Goal: Information Seeking & Learning: Learn about a topic

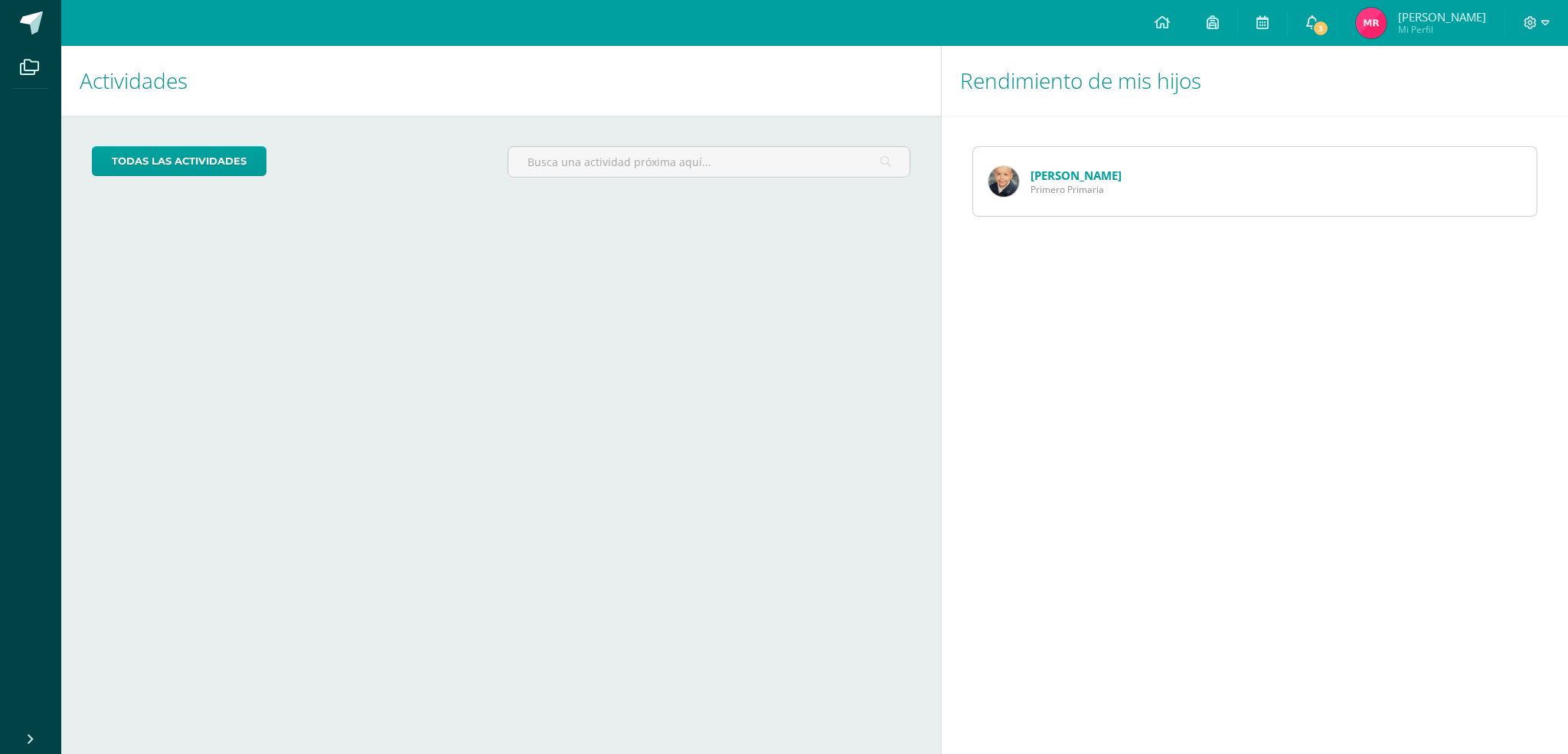
click at [1317, 25] on span "3" at bounding box center [1320, 28] width 17 height 17
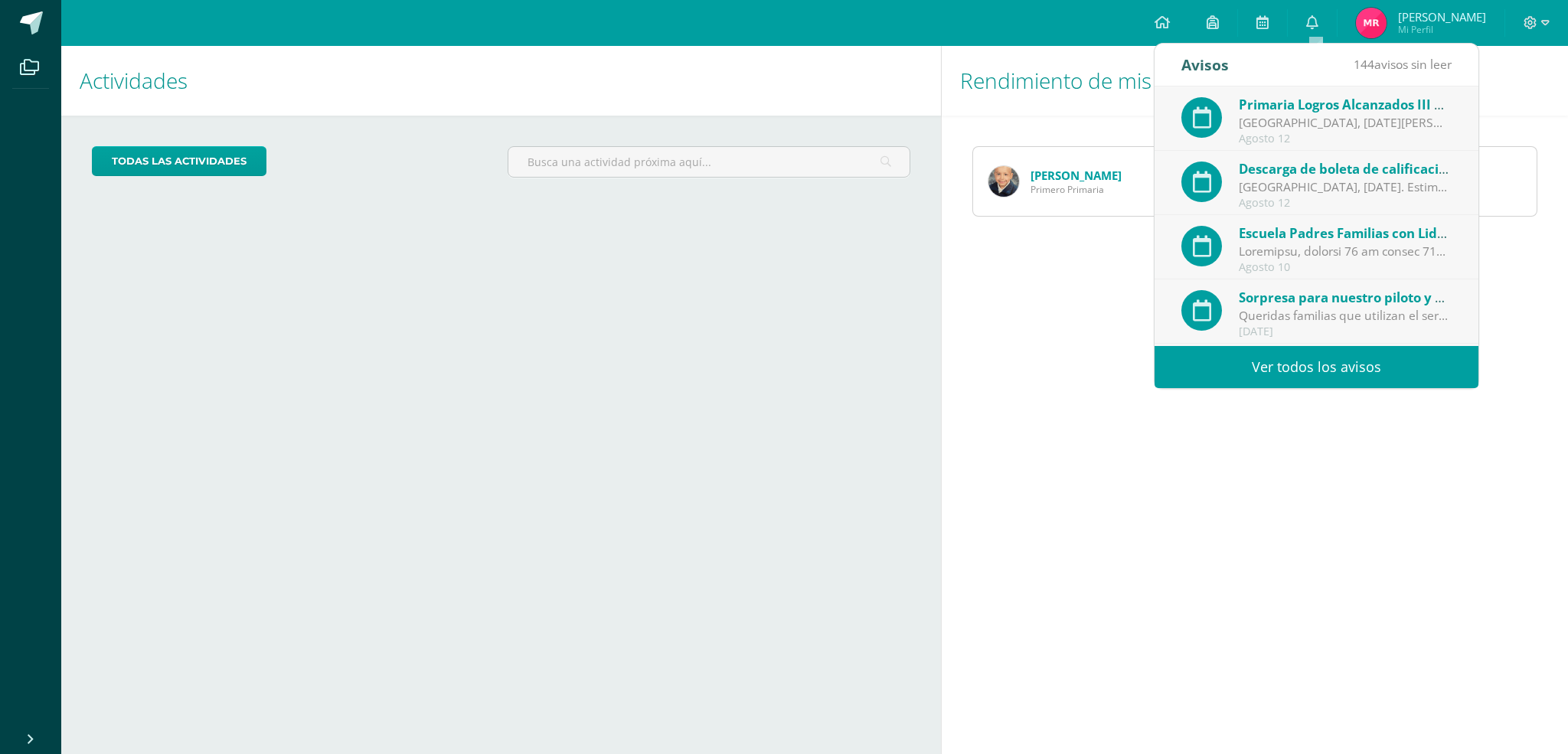
click at [1307, 127] on div "Guatemala, martes 12 de agosto de 2025 Estimadas familias de Primaria: Reciban …" at bounding box center [1344, 123] width 213 height 18
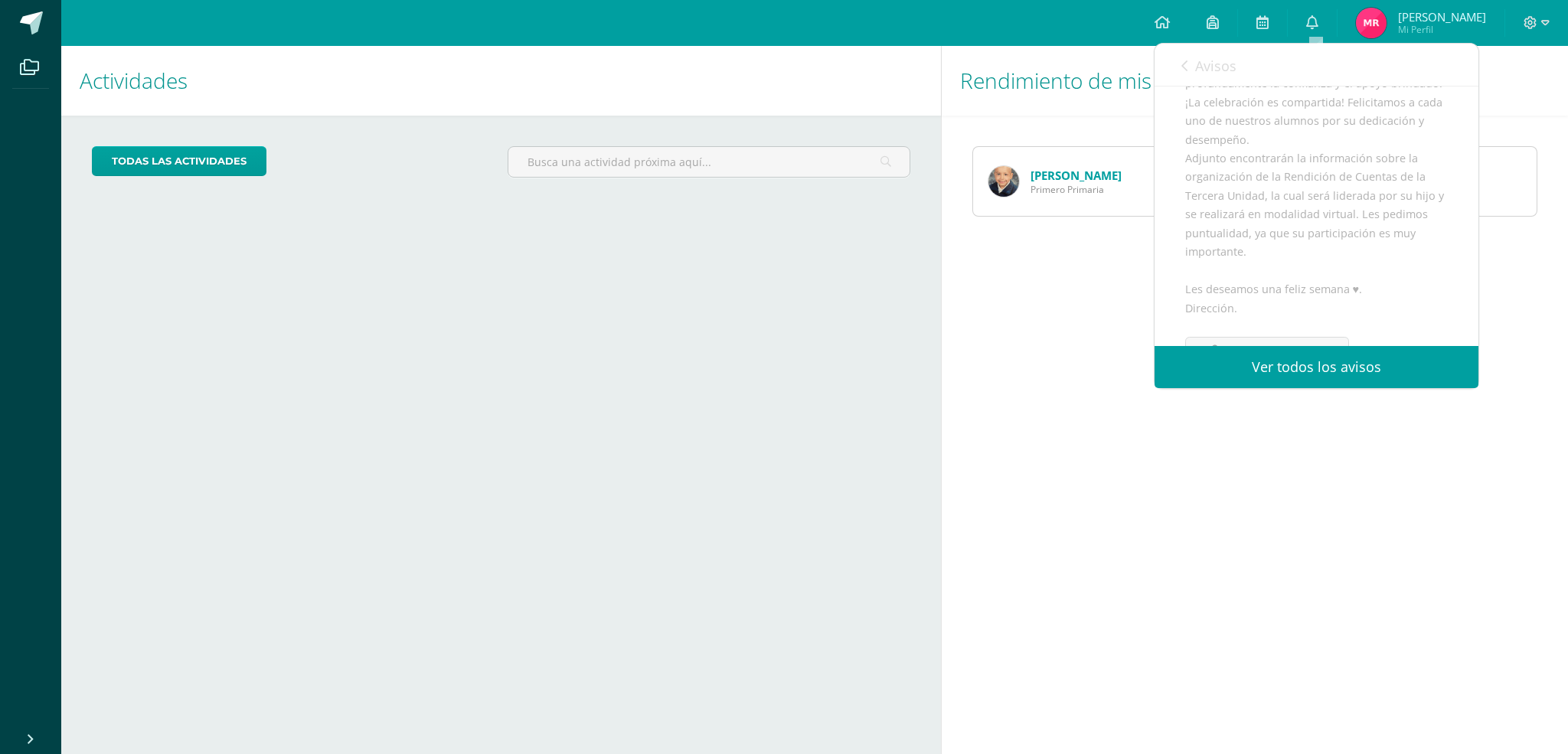
scroll to position [288, 0]
click at [1246, 309] on span "Archivo Adjunto" at bounding box center [1276, 317] width 105 height 28
click at [1280, 312] on span "Archivo Adjunto" at bounding box center [1276, 317] width 105 height 28
click at [1273, 317] on span "Archivo Adjunto" at bounding box center [1276, 317] width 105 height 28
click at [1188, 64] on link "Avisos" at bounding box center [1208, 66] width 55 height 44
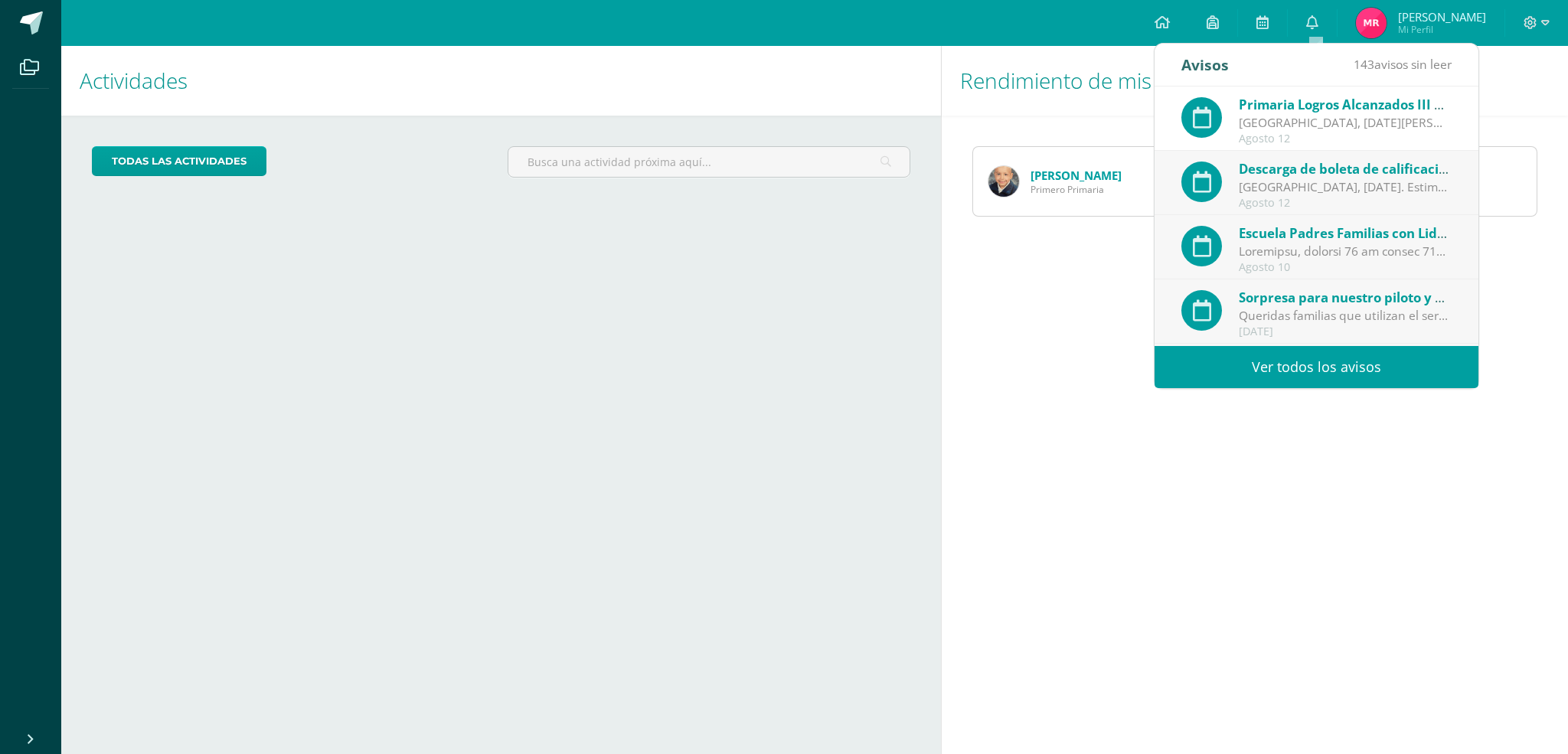
click at [1299, 177] on span "Descarga de boleta de calificaciones primaria 2025" at bounding box center [1399, 169] width 322 height 18
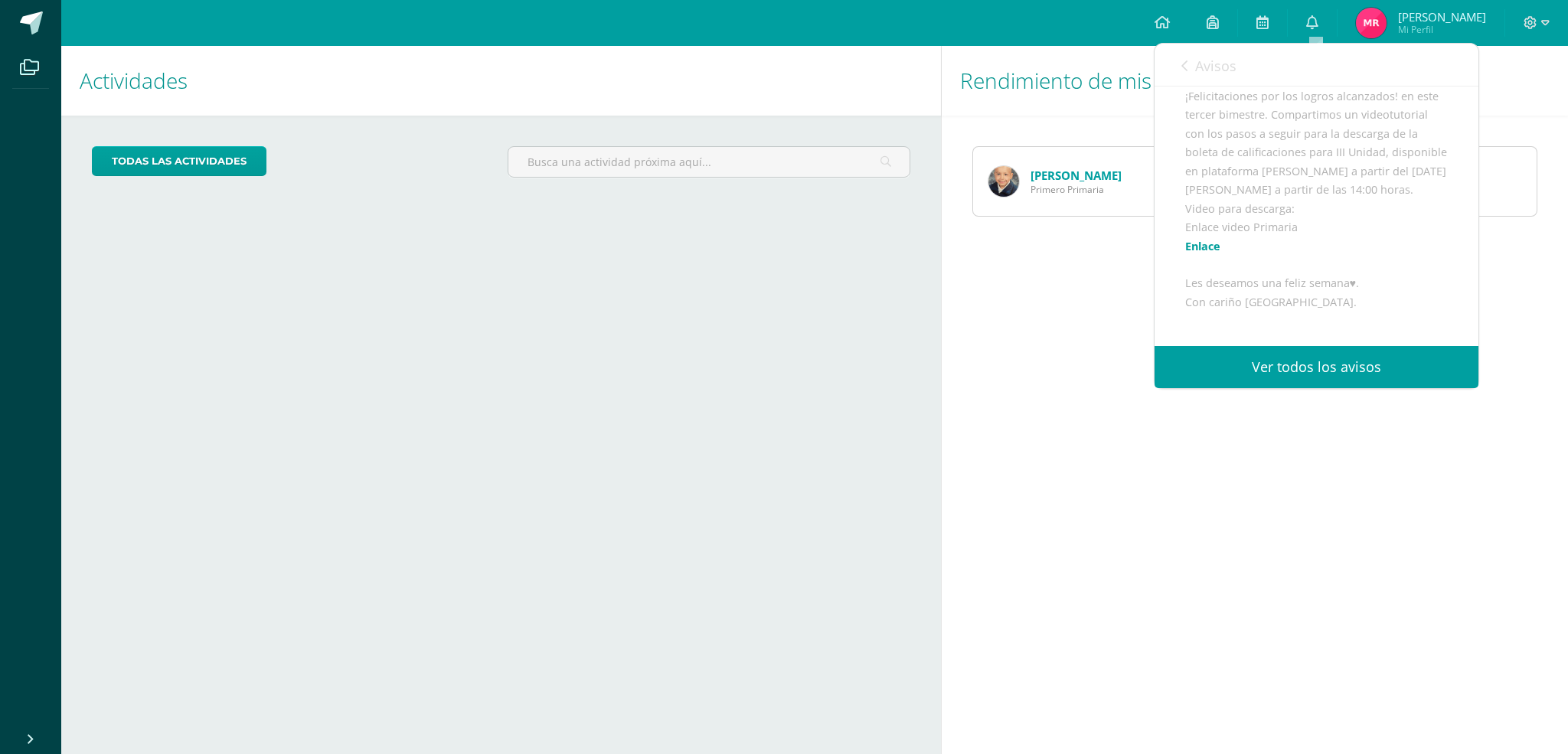
click at [1028, 179] on div "Carlos Herrera Primero Primaria" at bounding box center [1055, 181] width 164 height 69
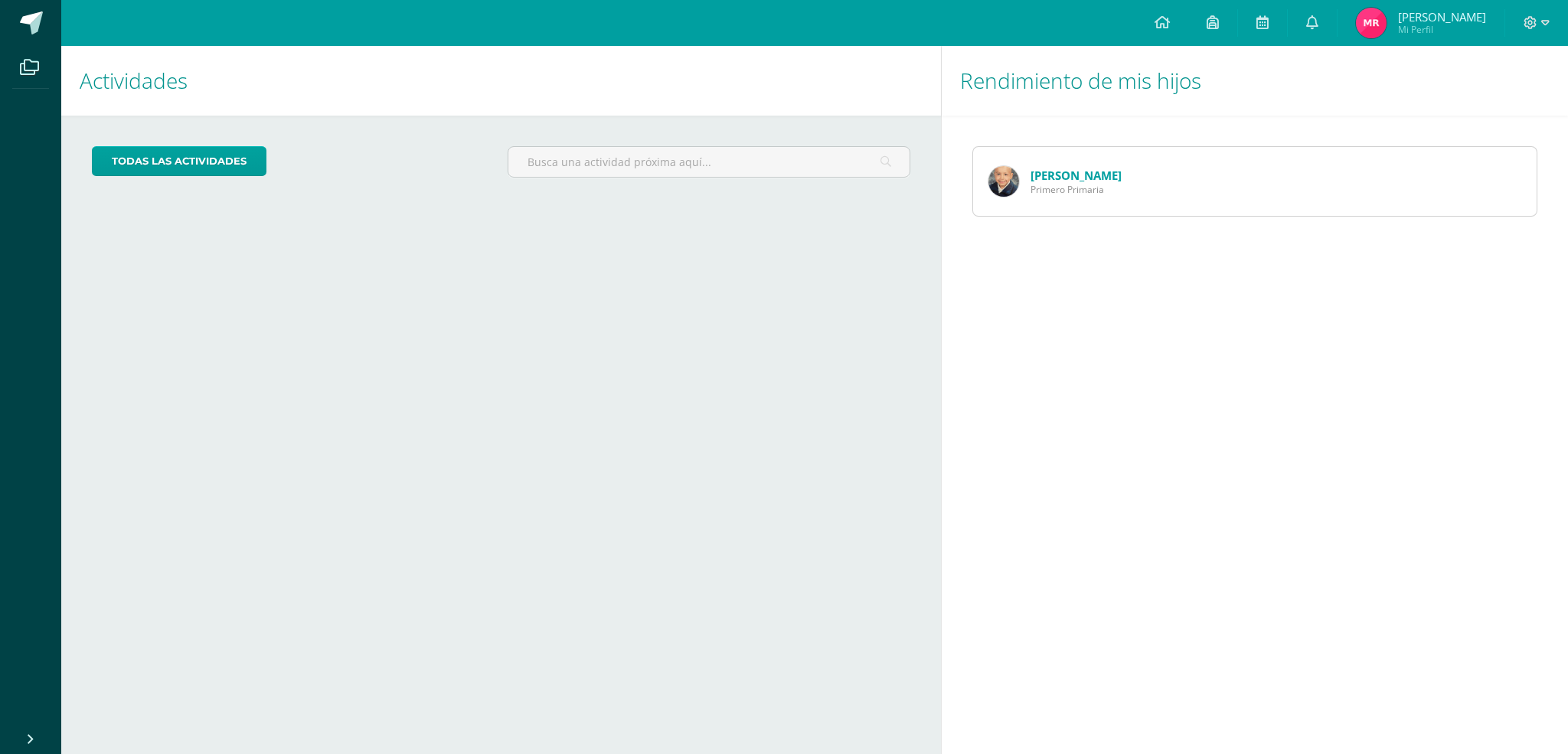
click at [1152, 163] on div "Carlos Herrera Primero Primaria" at bounding box center [1255, 181] width 565 height 71
click at [29, 21] on span at bounding box center [31, 23] width 23 height 23
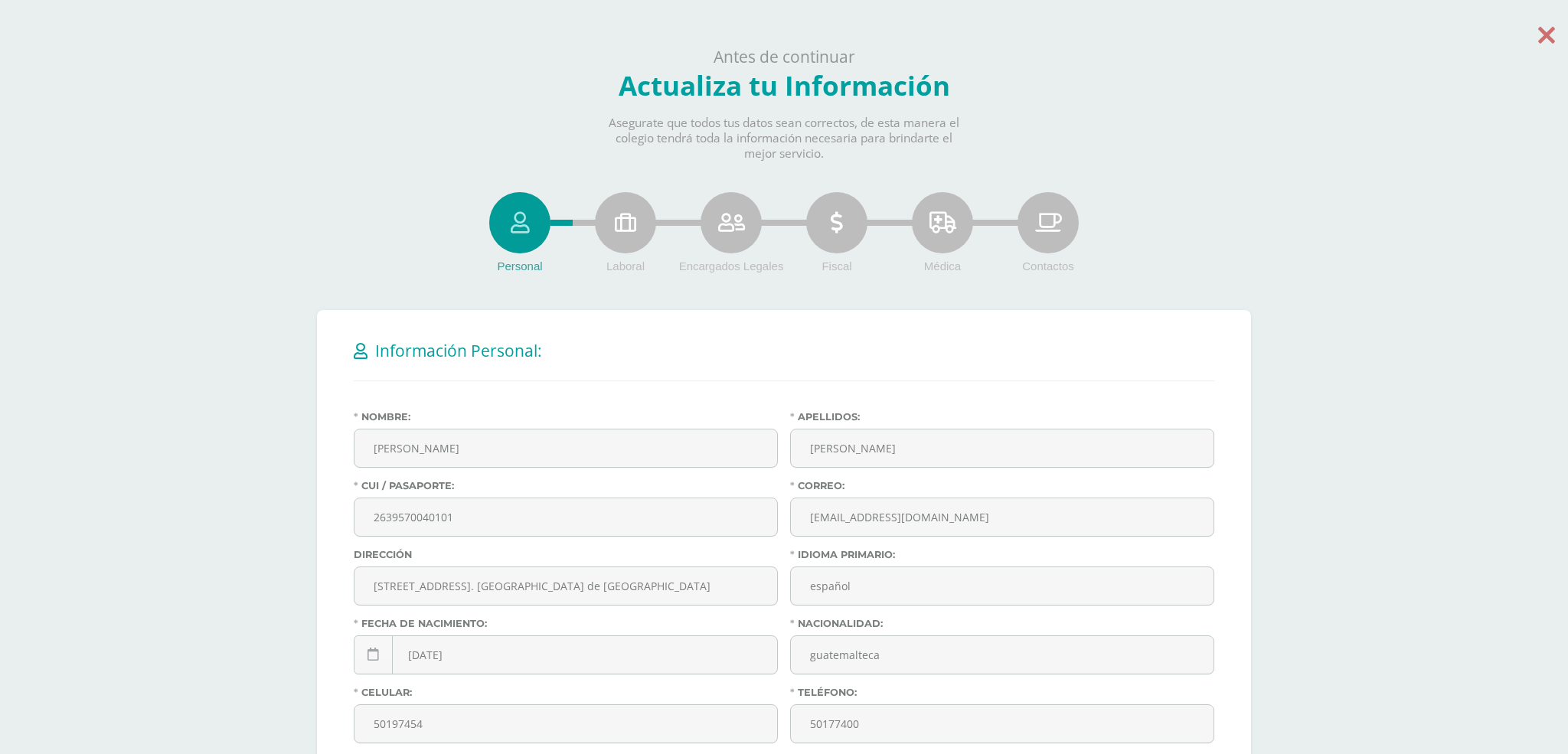
click at [1549, 28] on icon at bounding box center [1546, 34] width 17 height 27
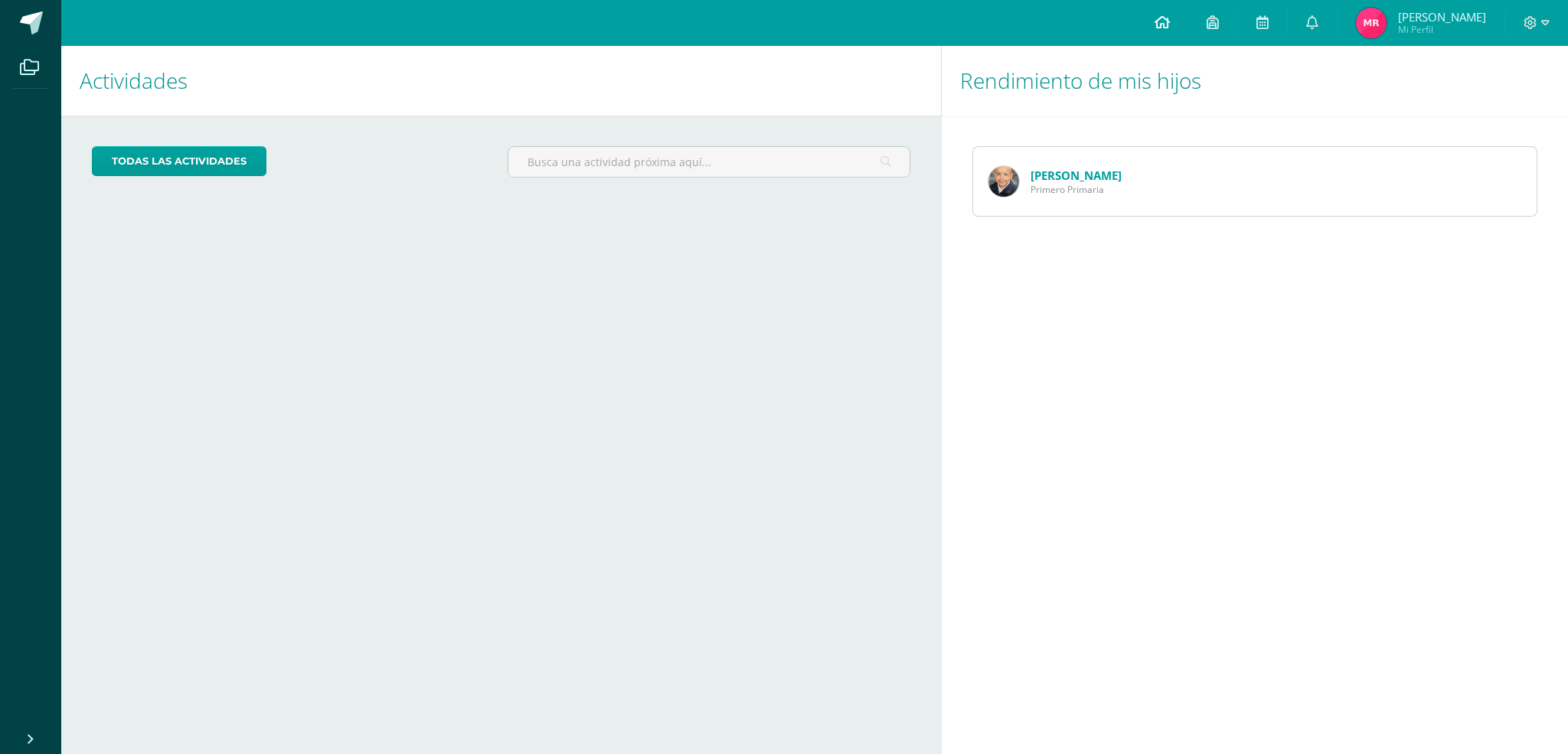
click at [1174, 24] on link at bounding box center [1162, 23] width 52 height 46
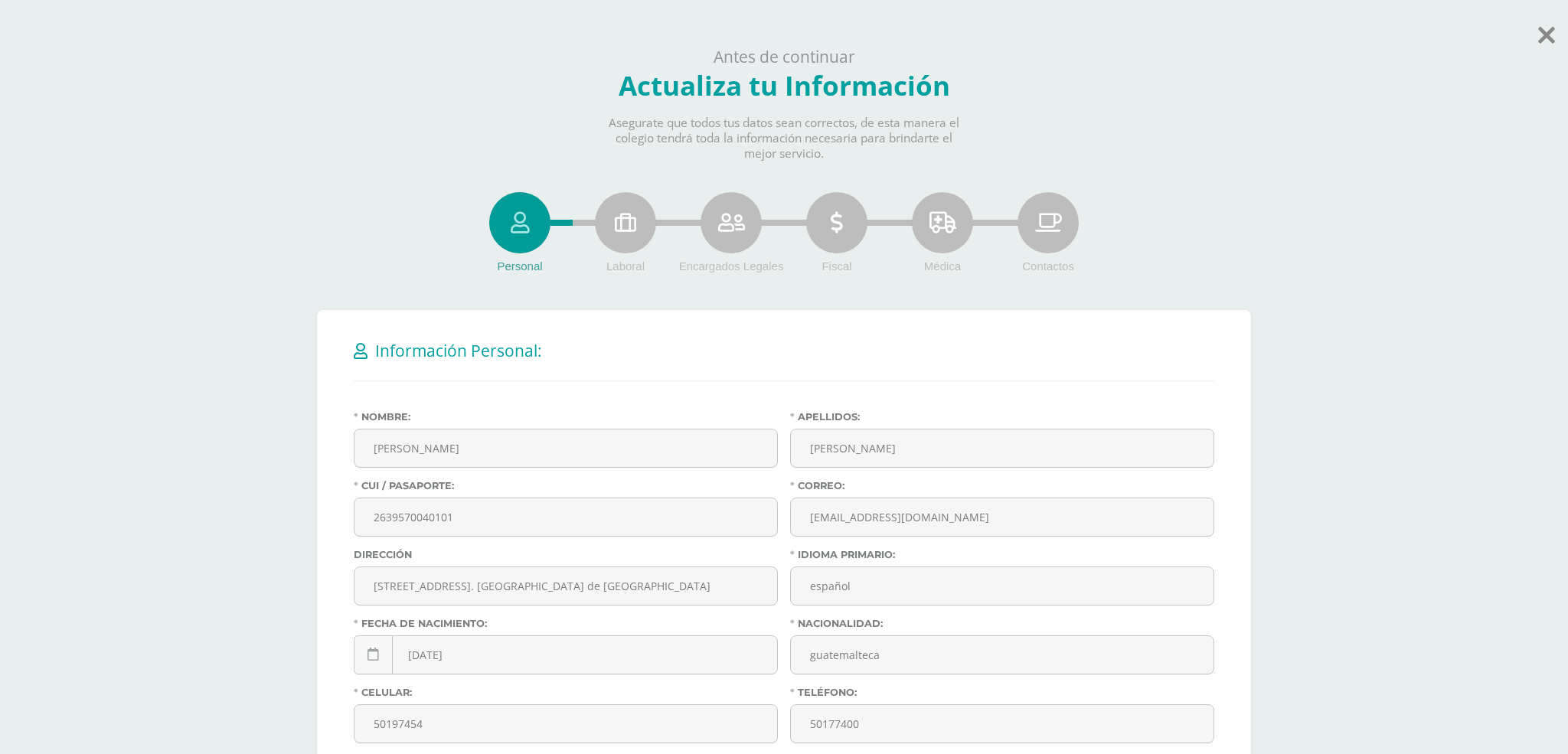
click at [1559, 33] on body "Antes de continuar Actualiza tu Información Asegurate que todos tus datos sean …" at bounding box center [784, 541] width 1568 height 1083
click at [1547, 34] on icon at bounding box center [1546, 34] width 17 height 27
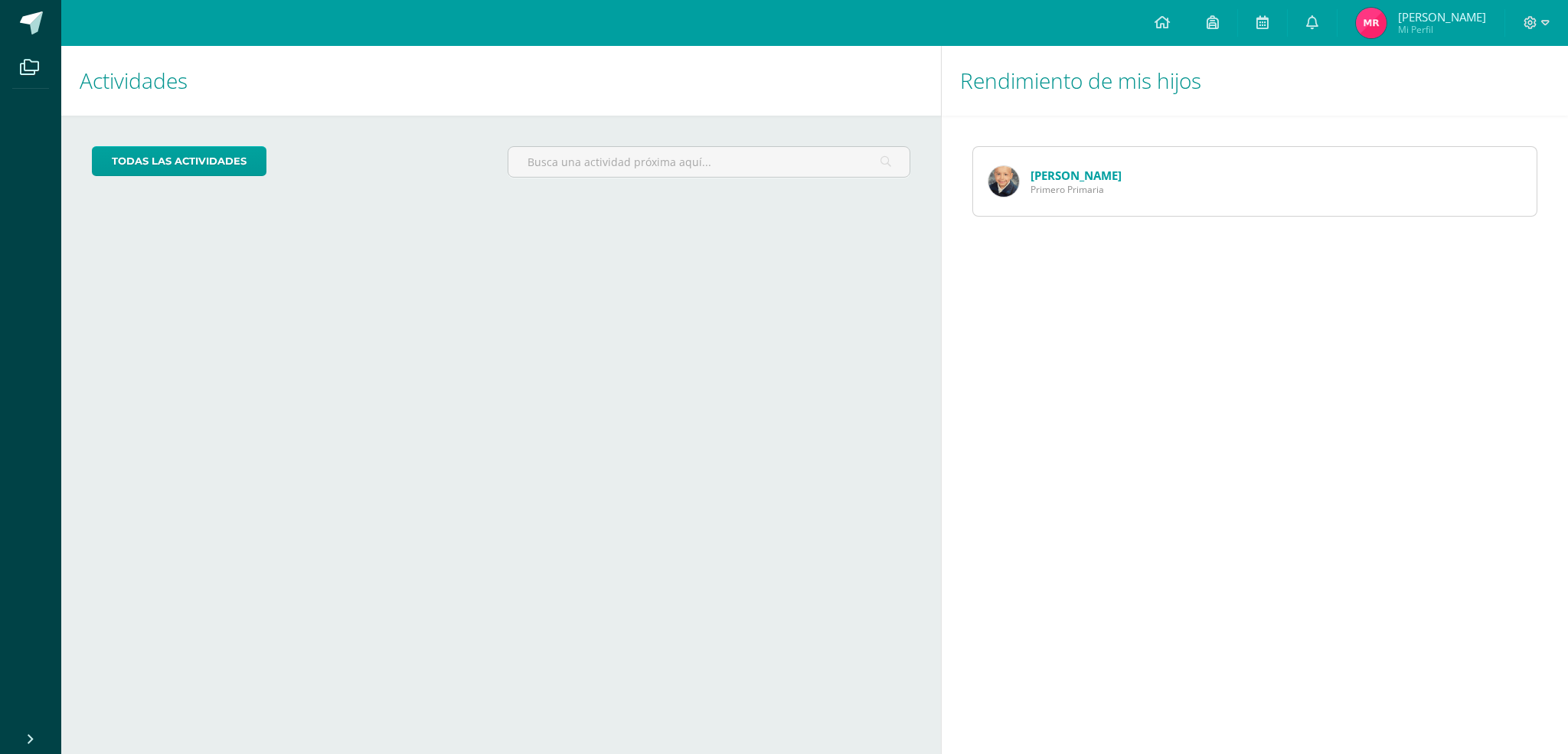
click at [1081, 189] on span "Primero Primaria" at bounding box center [1075, 189] width 91 height 13
click at [128, 155] on link "todas las Actividades" at bounding box center [179, 161] width 175 height 30
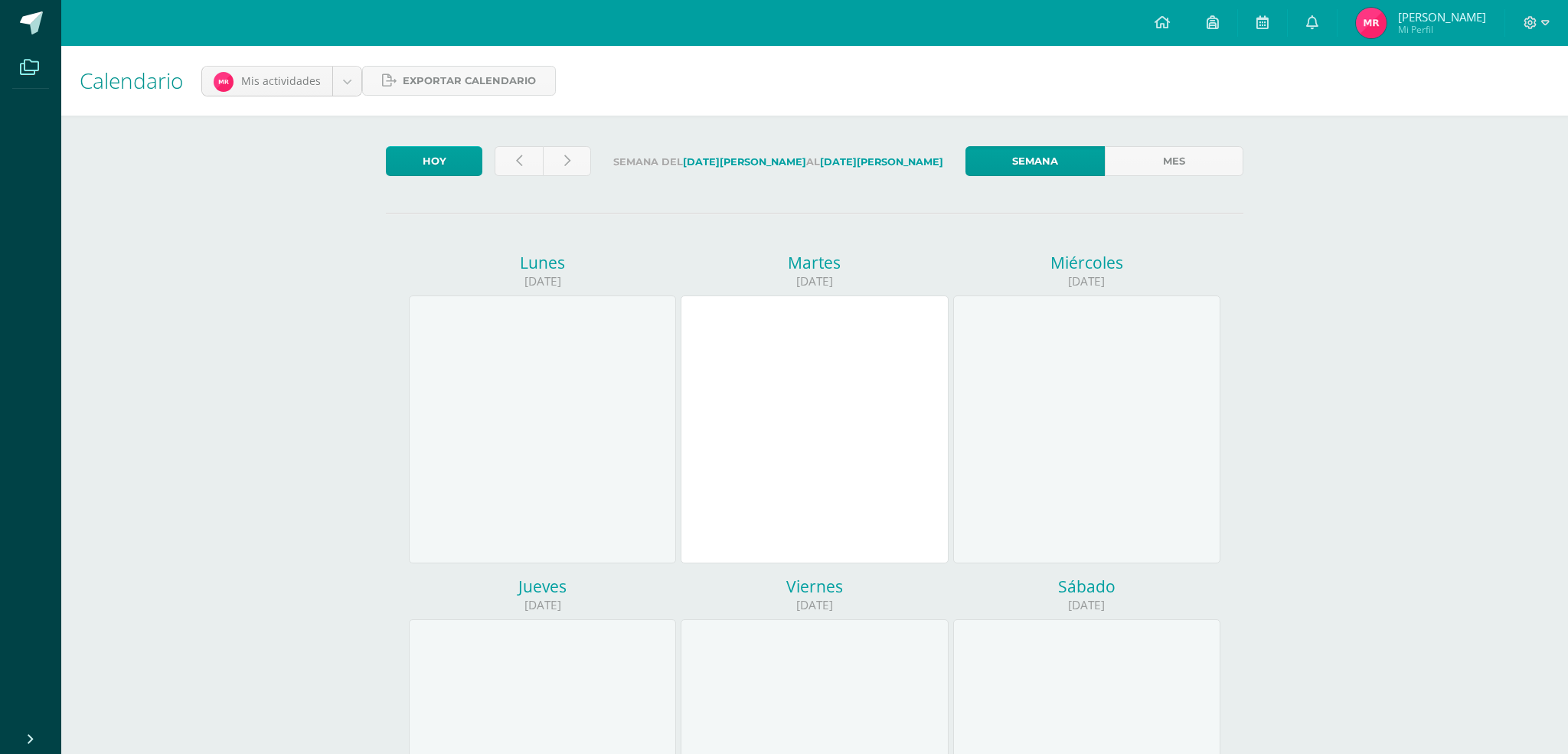
scroll to position [13, 0]
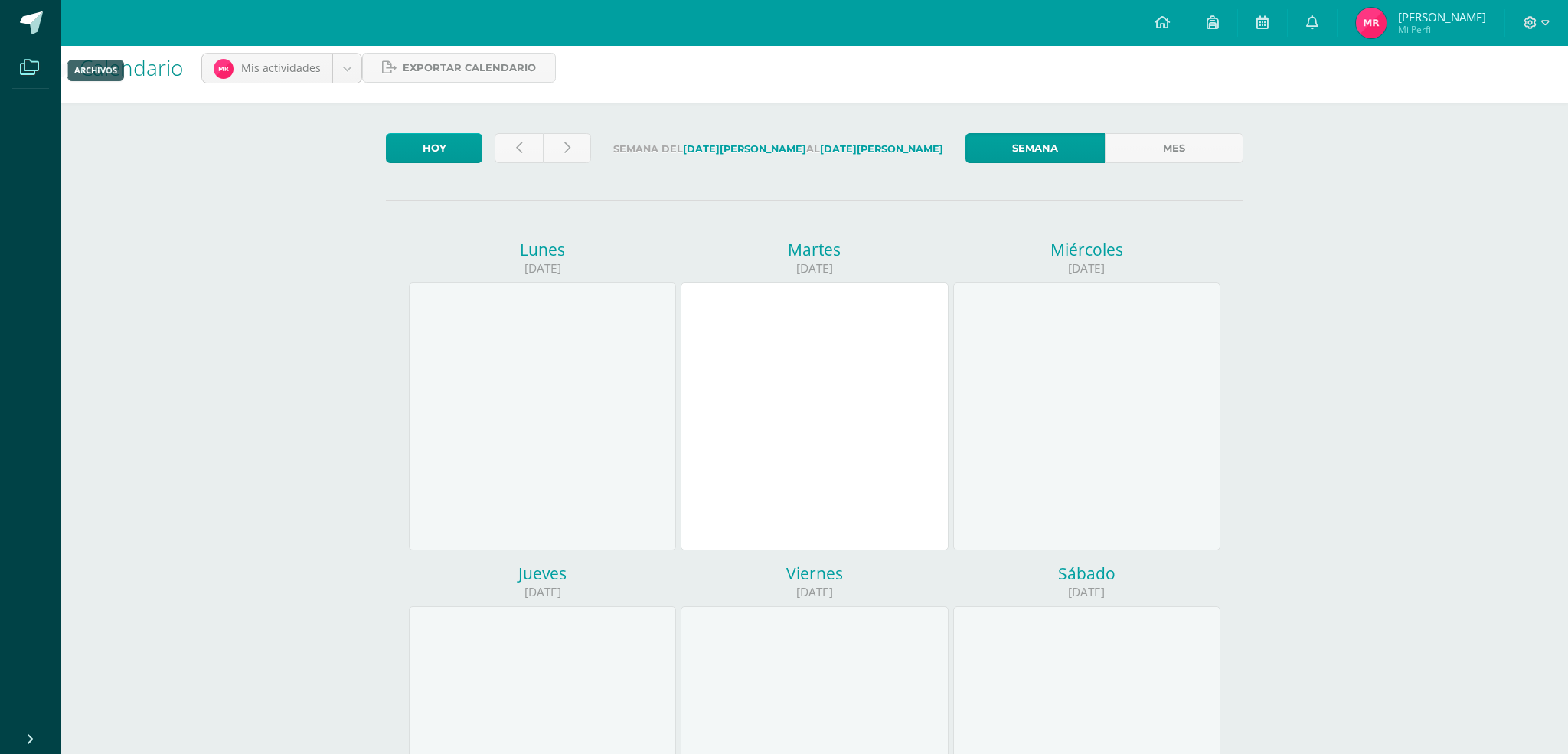
click at [31, 68] on icon at bounding box center [29, 67] width 19 height 15
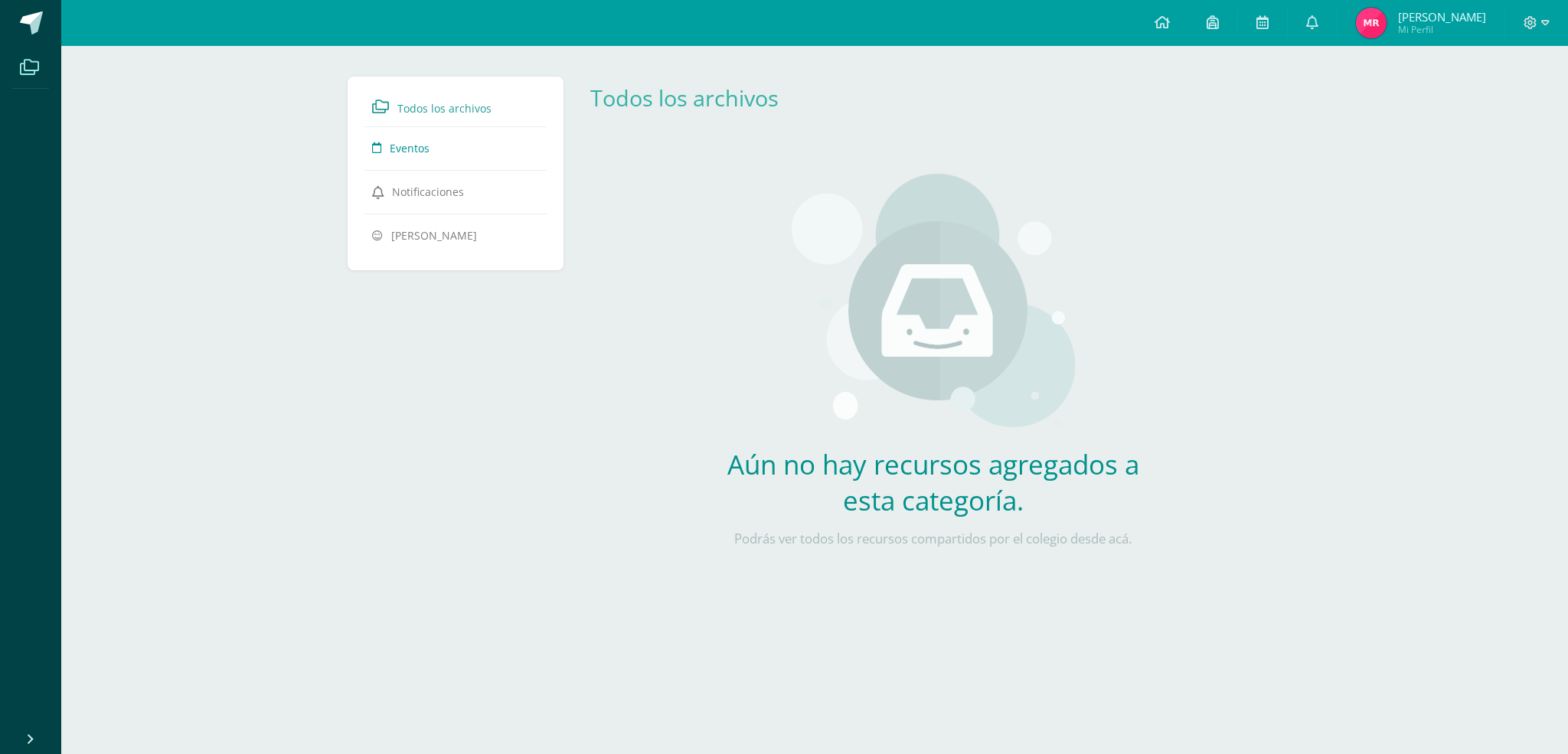
click at [435, 146] on link "Eventos" at bounding box center [455, 148] width 167 height 28
click at [439, 110] on span "Todos los archivos" at bounding box center [444, 108] width 94 height 15
click at [435, 156] on link "Eventos" at bounding box center [455, 148] width 167 height 28
click at [422, 232] on span "[PERSON_NAME]" at bounding box center [434, 236] width 86 height 15
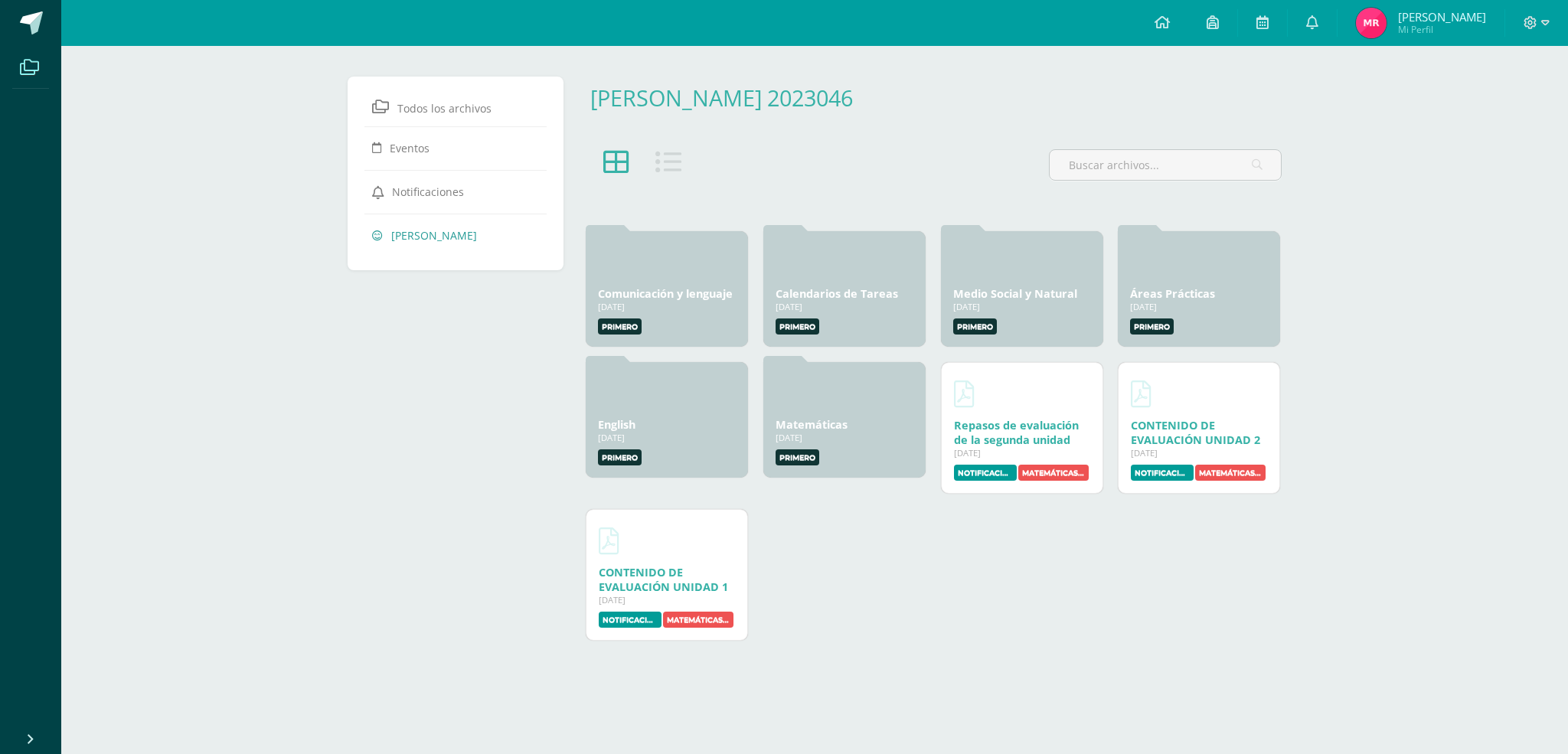
click at [1463, 15] on span "[PERSON_NAME]" at bounding box center [1441, 16] width 88 height 15
click at [1423, 22] on span "[PERSON_NAME]" at bounding box center [1441, 16] width 88 height 15
click at [1370, 24] on img at bounding box center [1370, 23] width 31 height 31
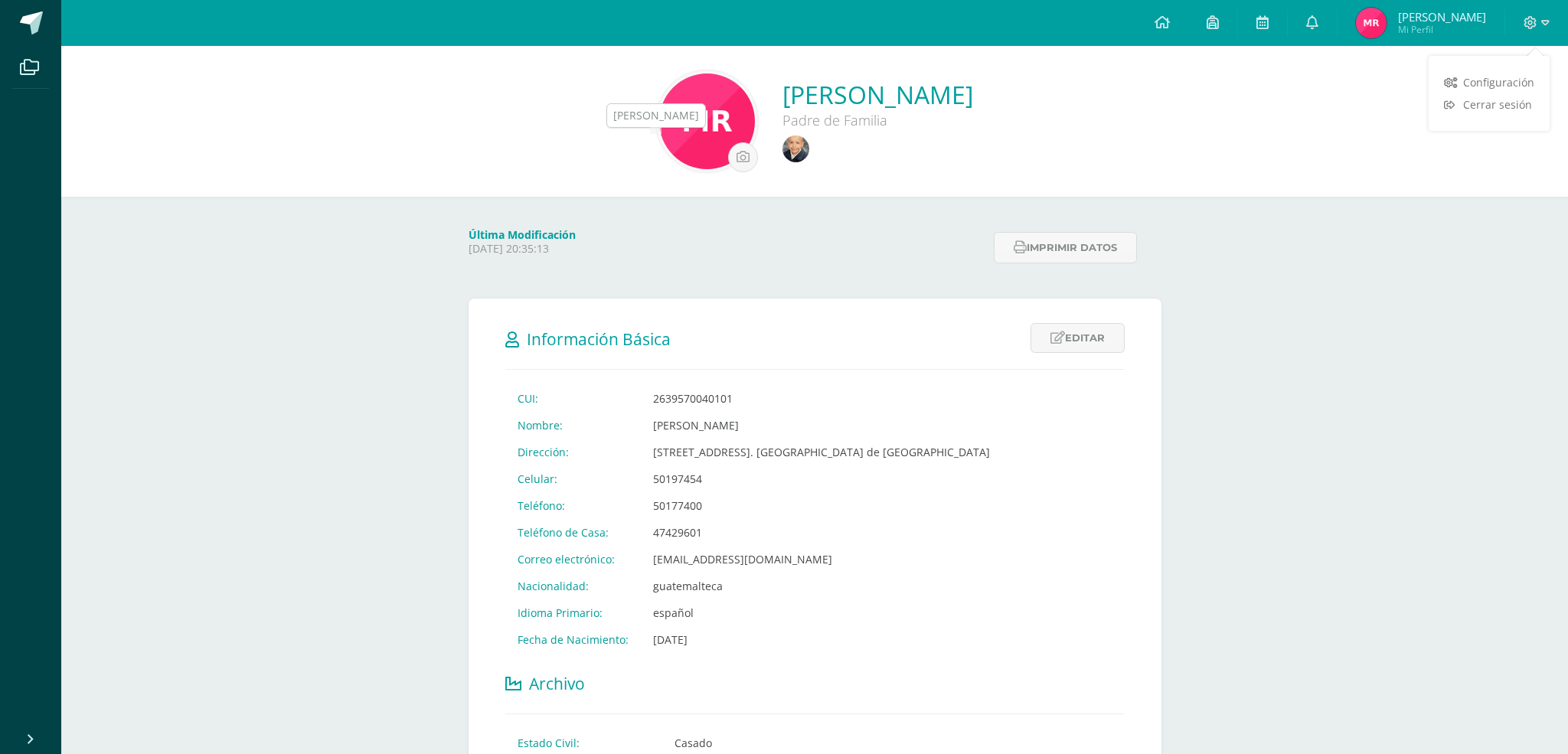
click at [783, 159] on img at bounding box center [795, 149] width 27 height 27
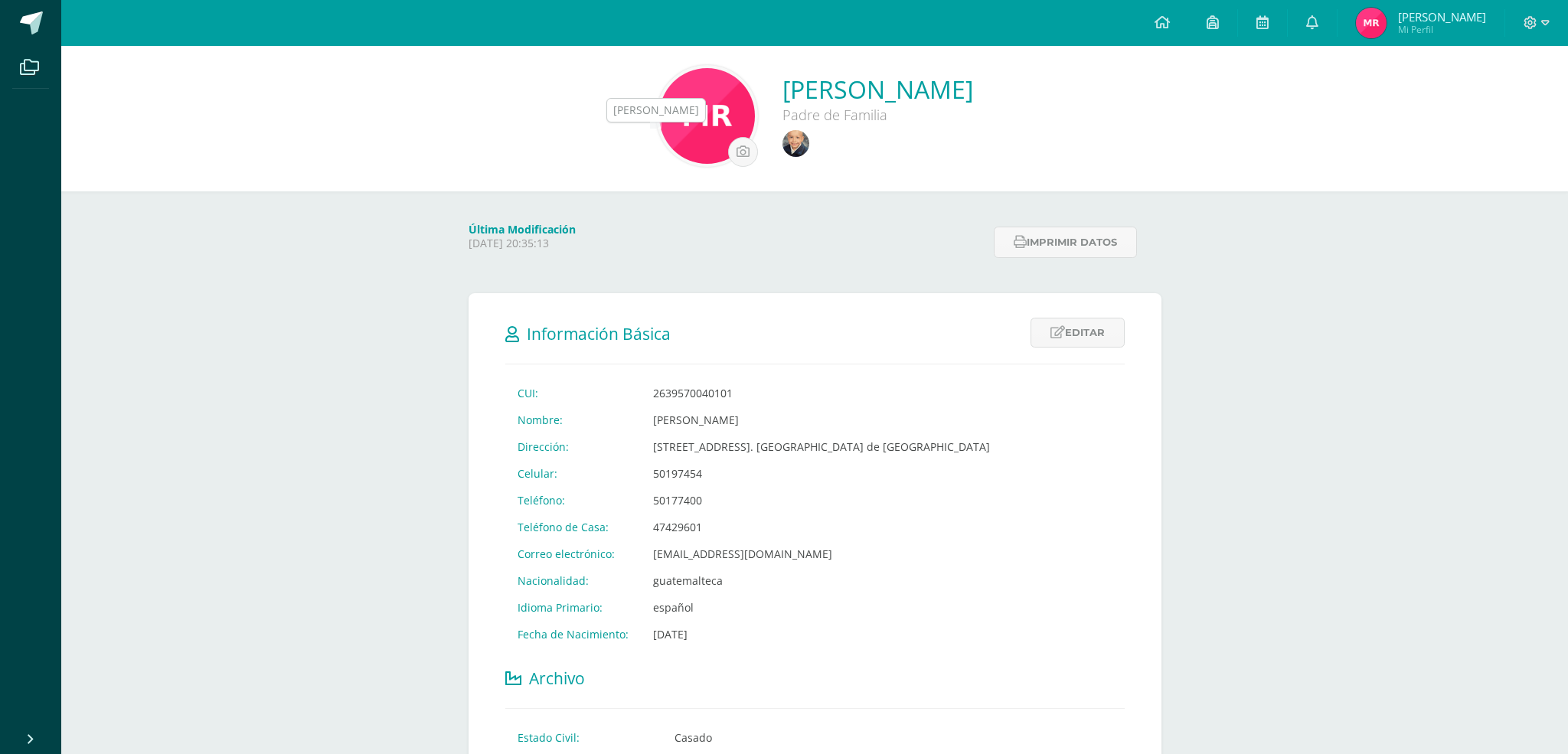
scroll to position [6, 0]
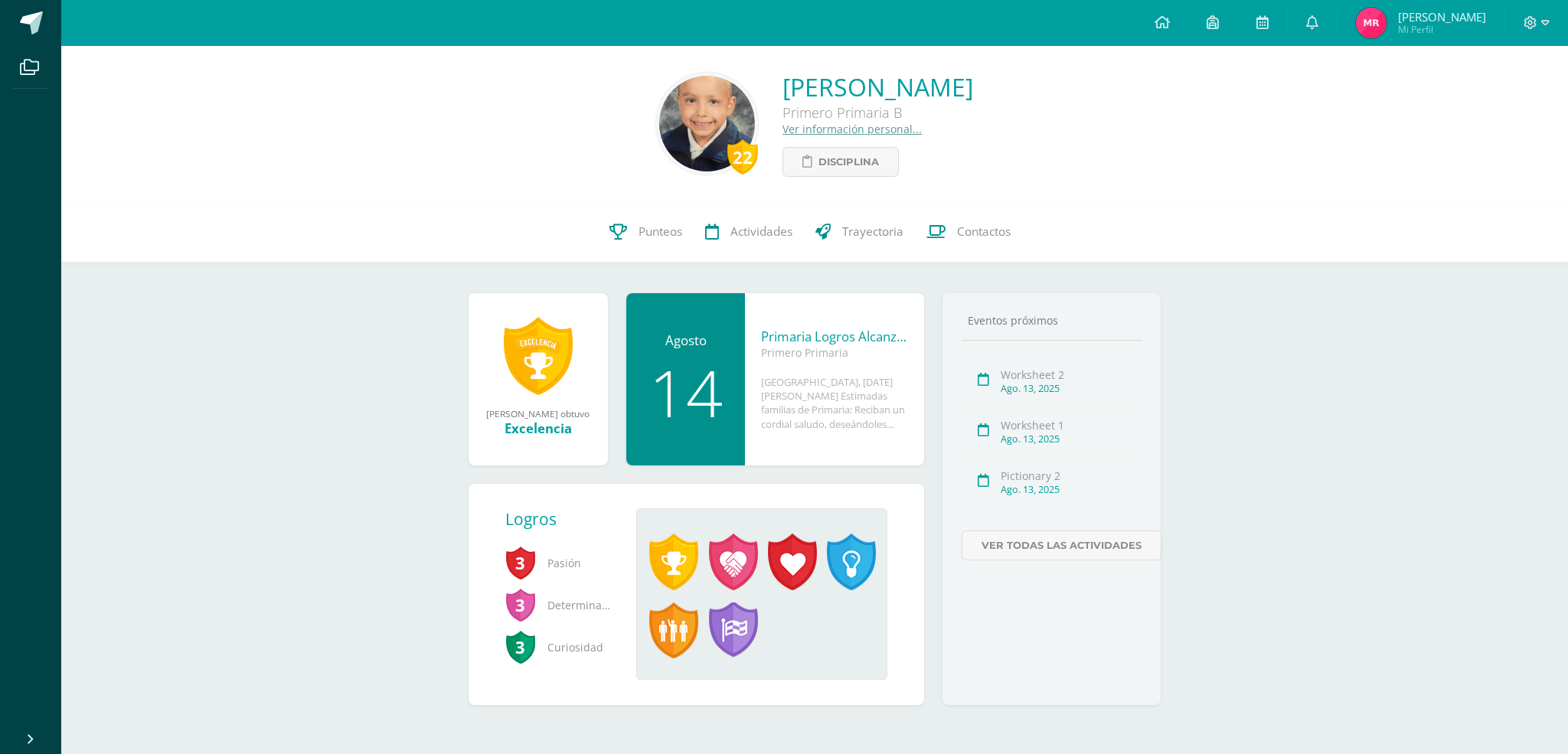
scroll to position [2, 0]
click at [662, 230] on span "Punteos" at bounding box center [661, 232] width 44 height 16
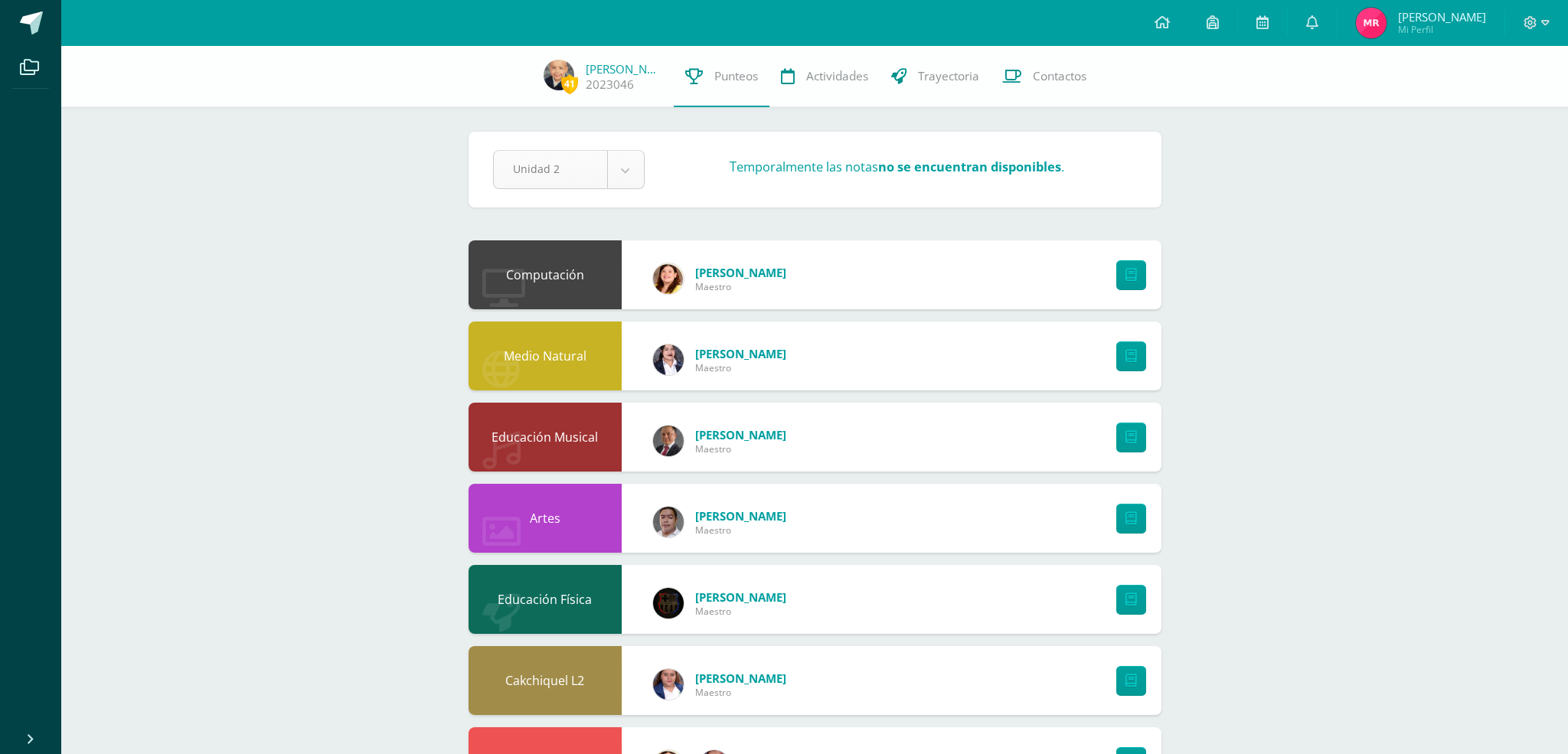
click at [627, 171] on body "Archivos Cerrar panel Configuración Cerrar sesión María Alejandra Mi Perfil Avi…" at bounding box center [784, 575] width 1568 height 1151
click at [806, 83] on span "Actividades" at bounding box center [837, 76] width 62 height 16
click at [722, 79] on span "Punteos" at bounding box center [737, 76] width 44 height 16
click at [1318, 23] on icon at bounding box center [1311, 22] width 12 height 14
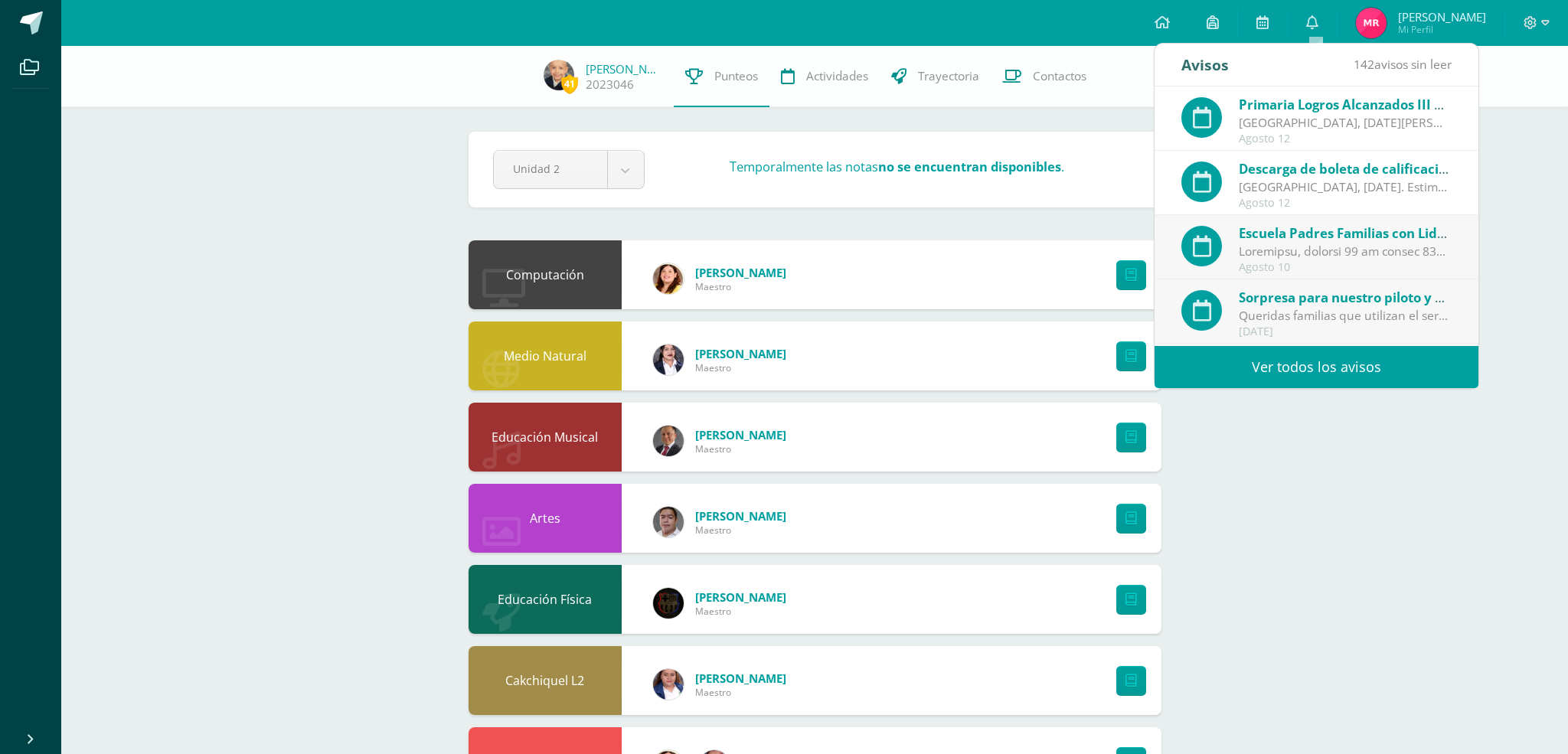
click at [1315, 179] on div "[GEOGRAPHIC_DATA], [DATE]. Estimadas familias de Primaria: ¡Felicitaciones por …" at bounding box center [1344, 188] width 213 height 18
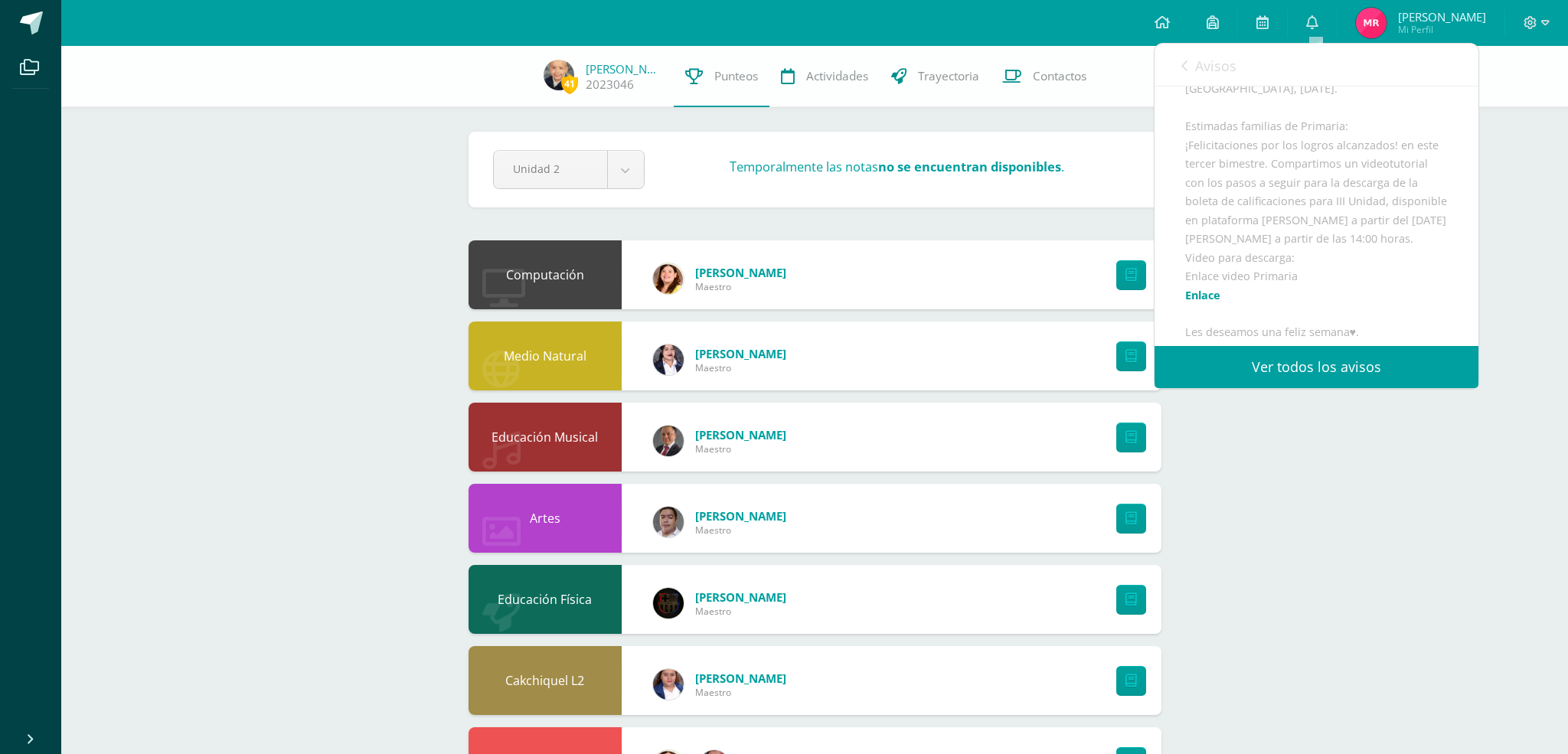
scroll to position [146, 0]
click at [731, 269] on link "[PERSON_NAME]" at bounding box center [740, 272] width 91 height 15
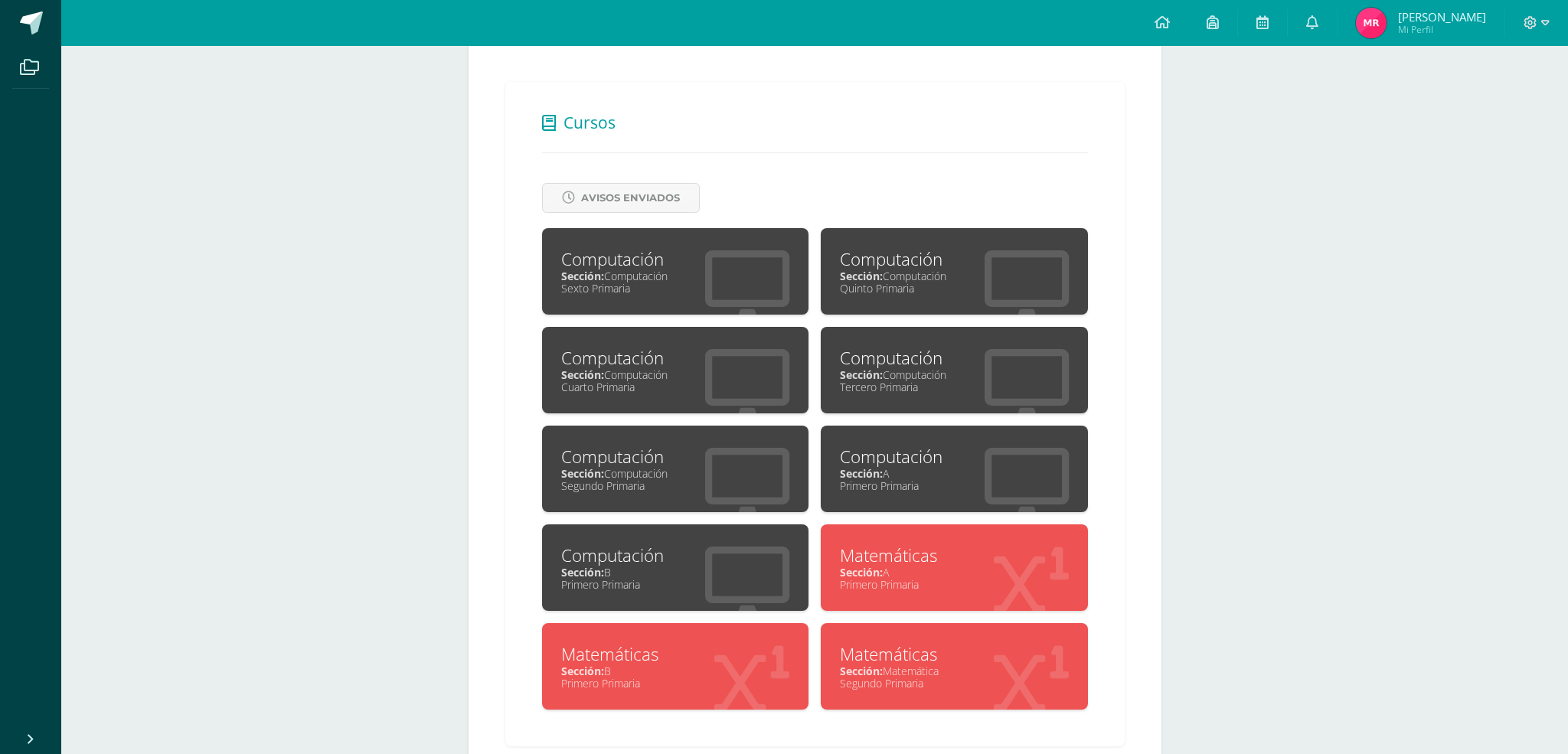
scroll to position [255, 0]
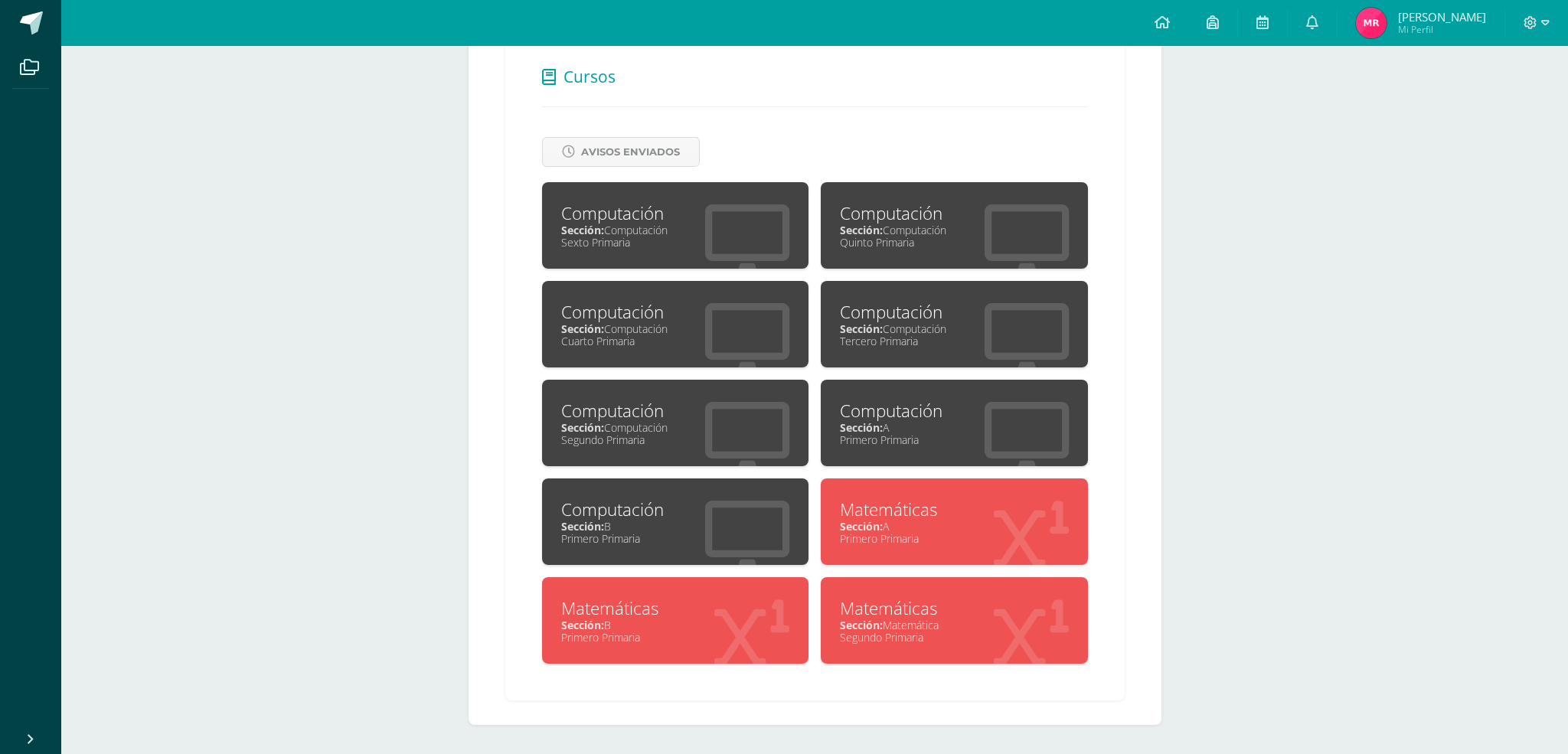
click at [1384, 27] on img at bounding box center [1370, 23] width 31 height 31
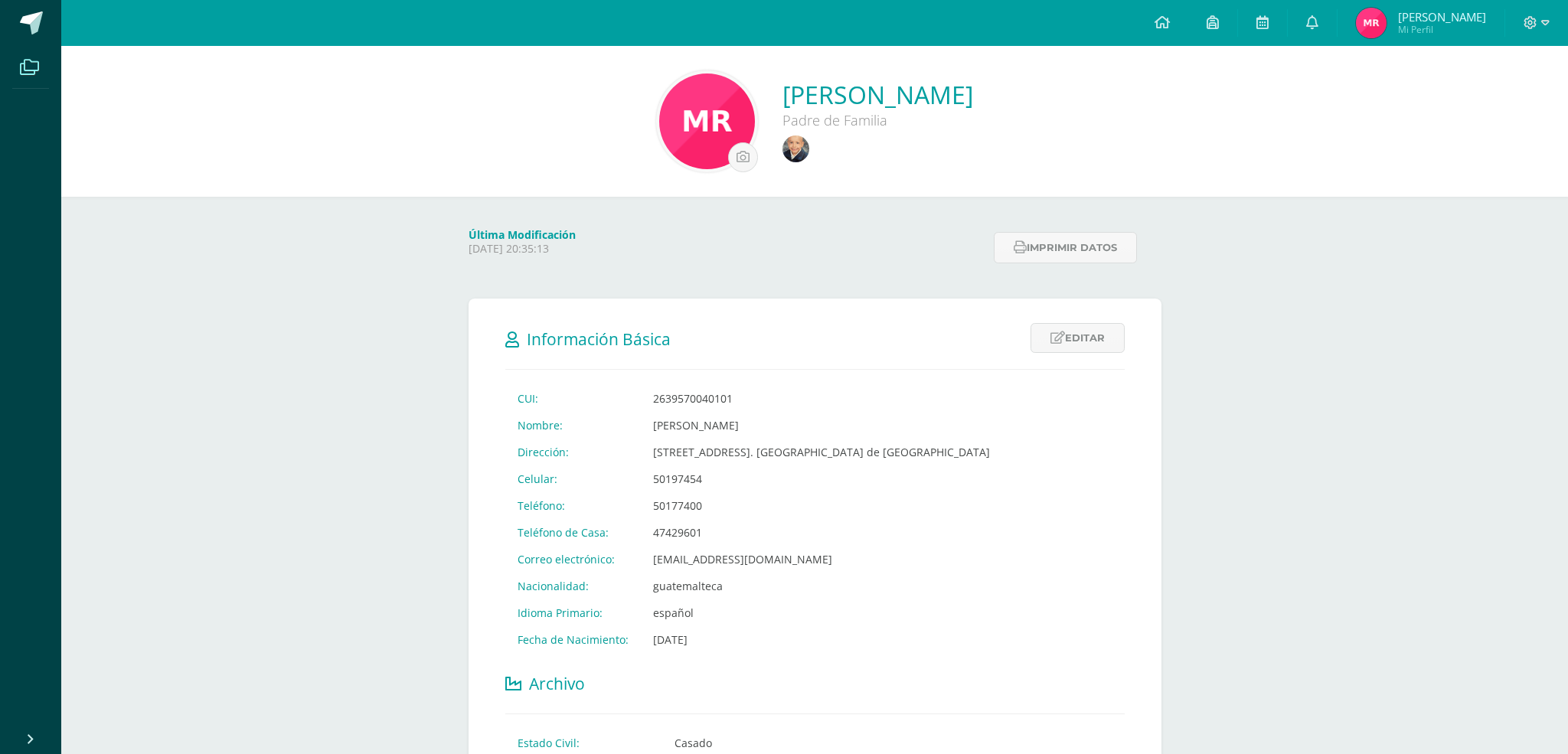
click at [45, 75] on span at bounding box center [29, 67] width 35 height 35
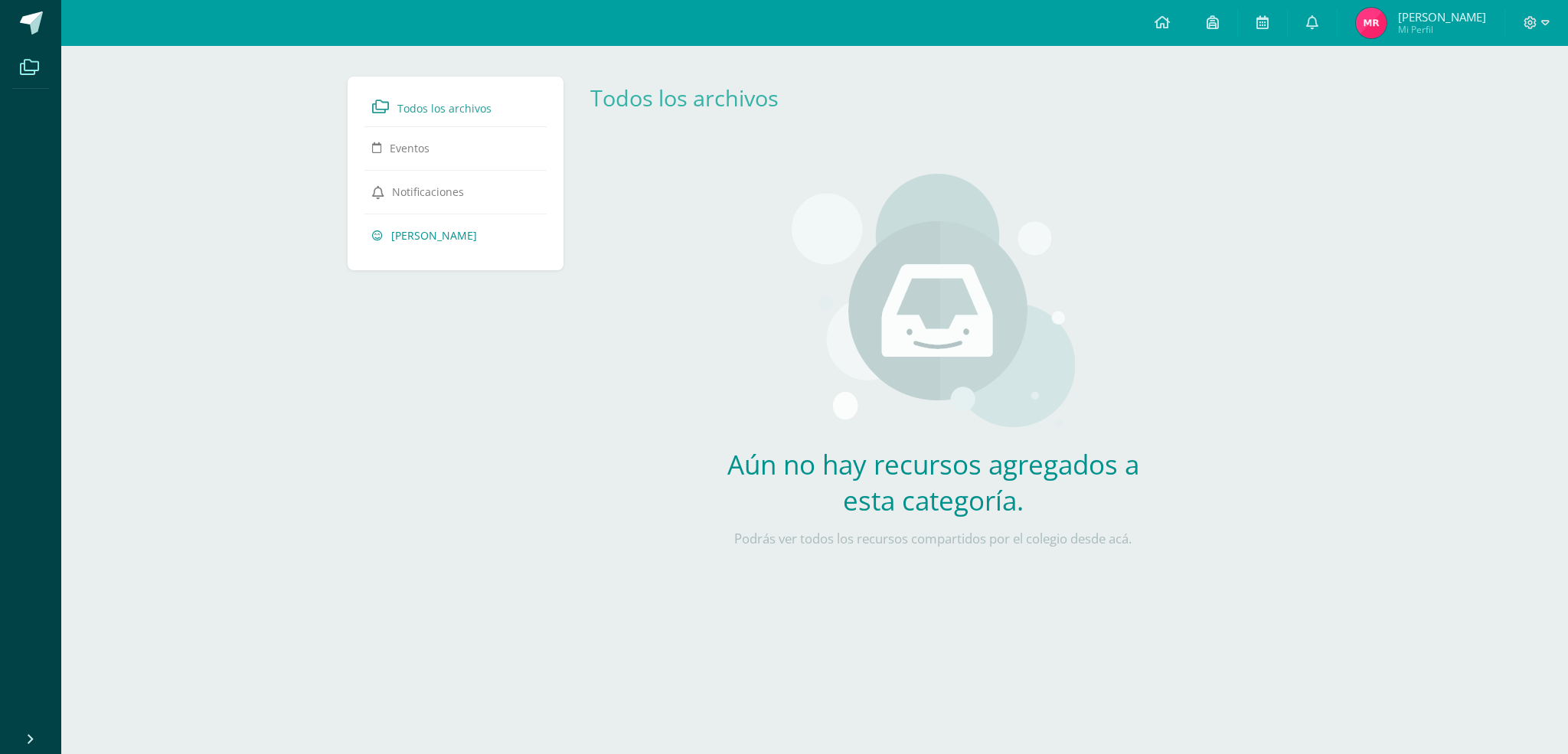
click at [434, 238] on span "[PERSON_NAME]" at bounding box center [434, 236] width 86 height 15
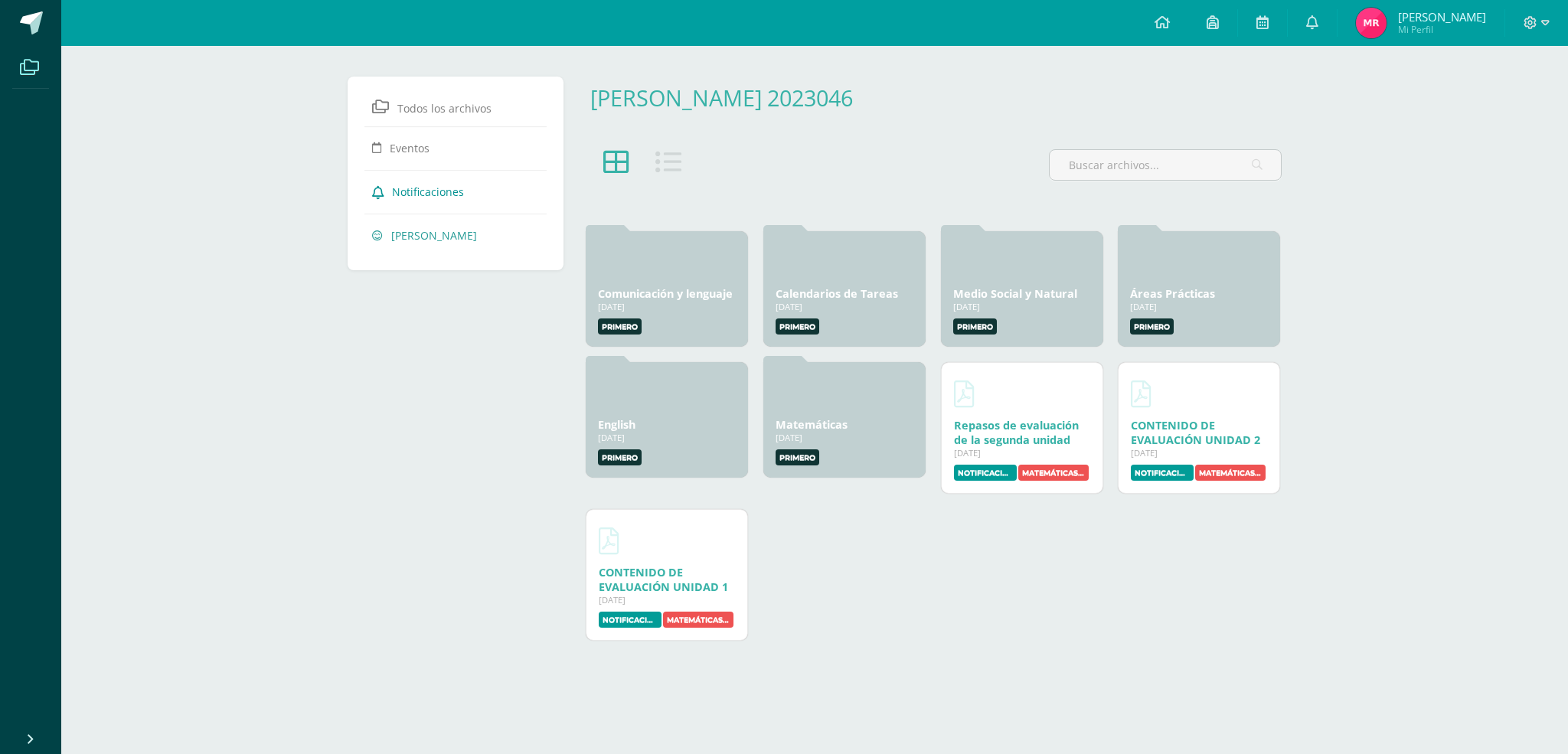
click at [434, 194] on span "Notificaciones" at bounding box center [428, 192] width 72 height 15
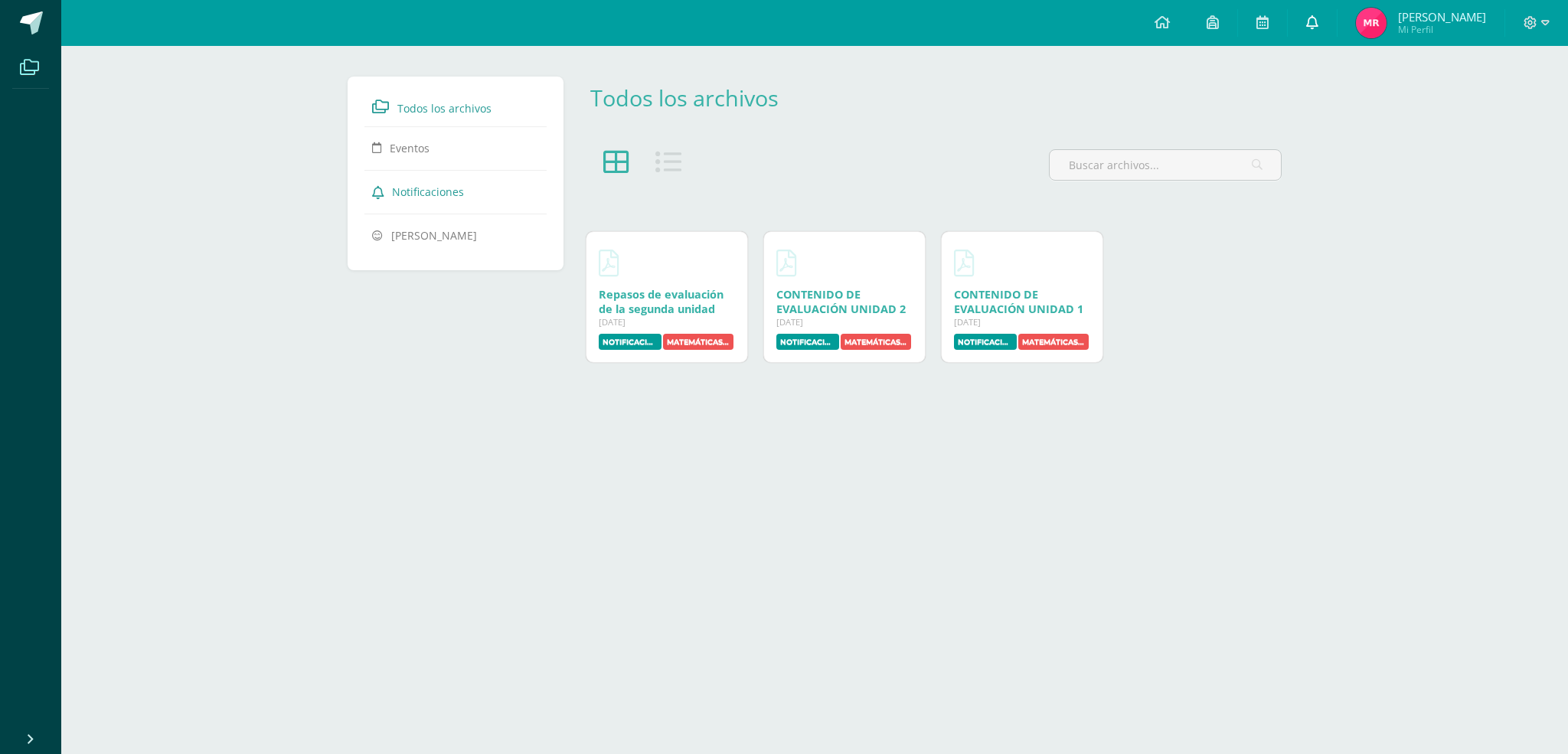
click at [1322, 28] on link at bounding box center [1311, 23] width 49 height 46
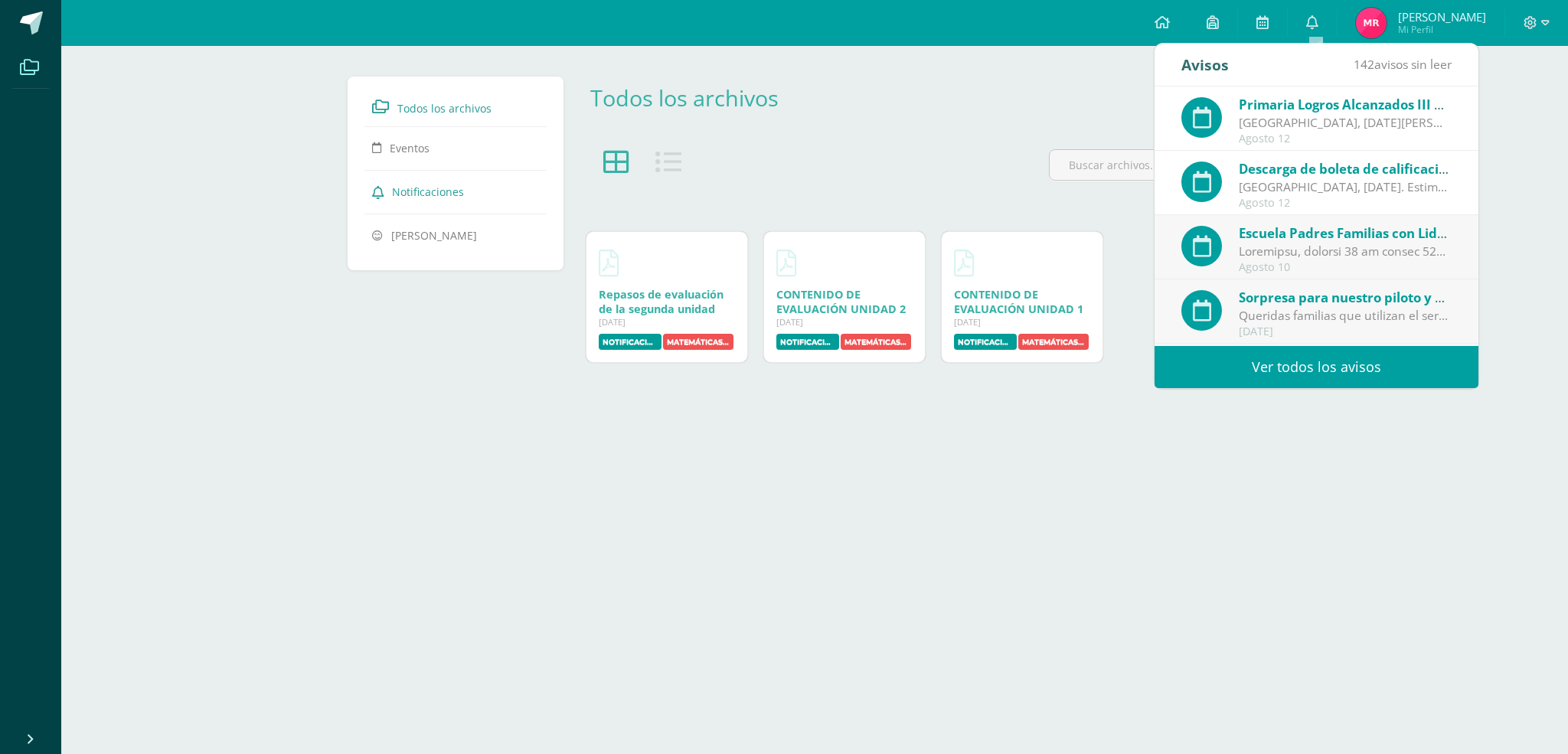
click at [1293, 119] on div "[GEOGRAPHIC_DATA], [DATE][PERSON_NAME] Estimadas familias de Primaria: Reciban …" at bounding box center [1344, 123] width 213 height 18
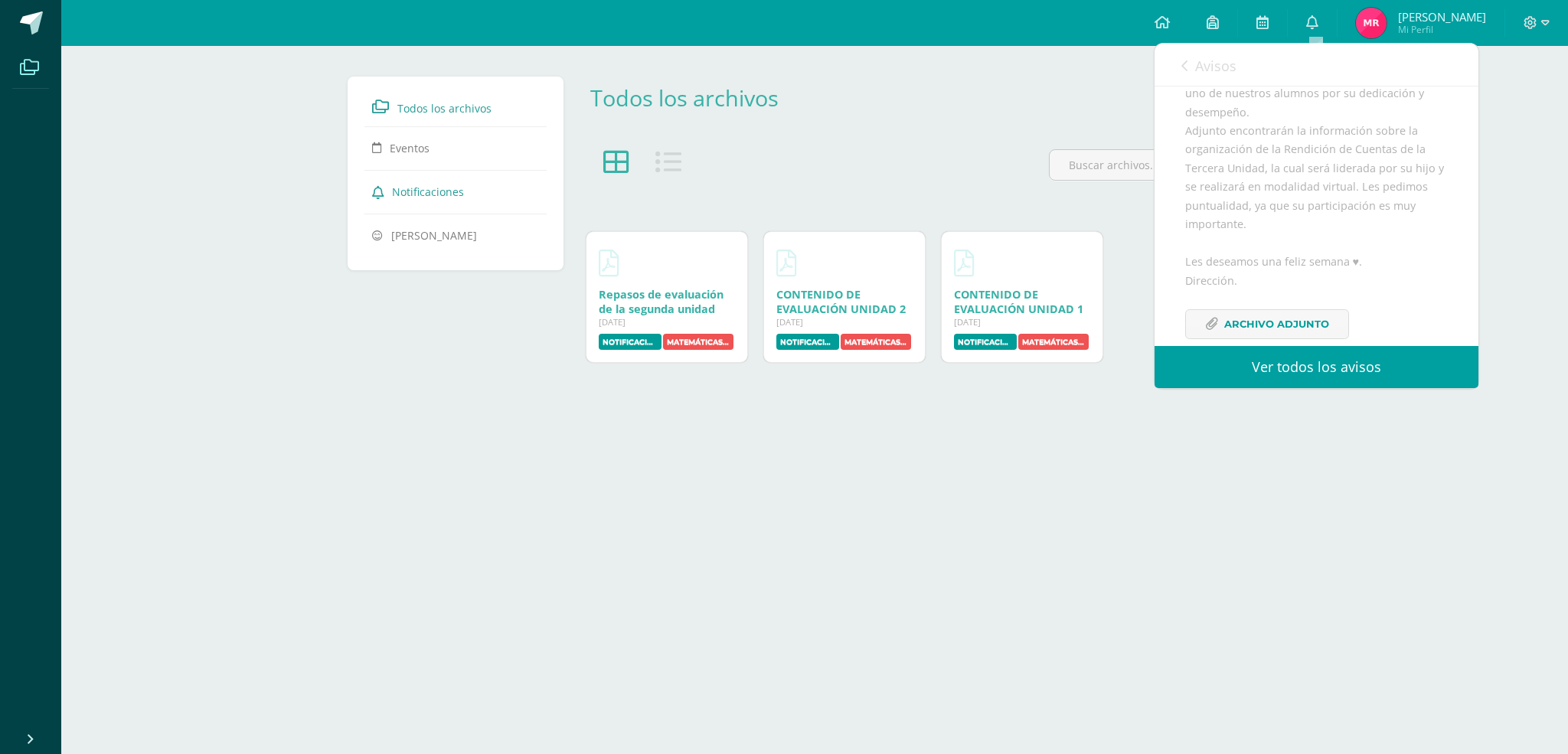
scroll to position [288, 0]
click at [1257, 309] on span "Archivo Adjunto" at bounding box center [1276, 317] width 105 height 28
